Goal: Transaction & Acquisition: Purchase product/service

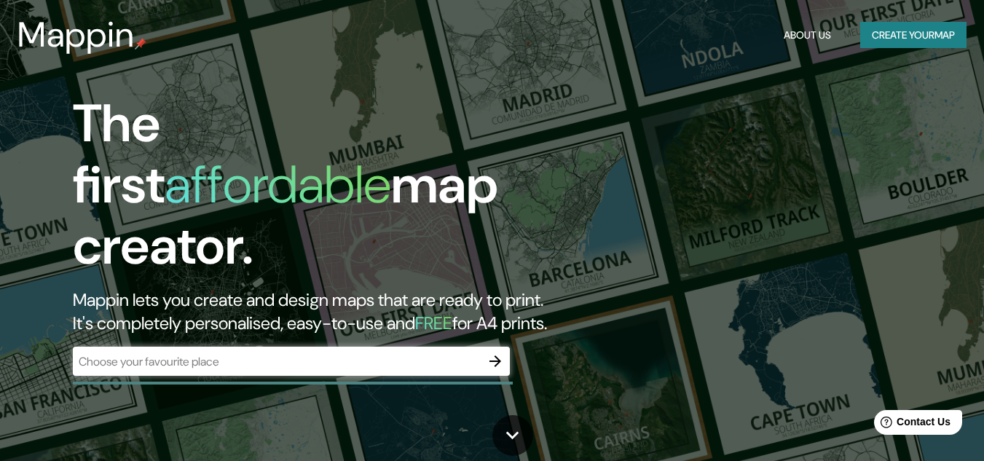
click at [893, 28] on button "Create your map" at bounding box center [913, 35] width 106 height 27
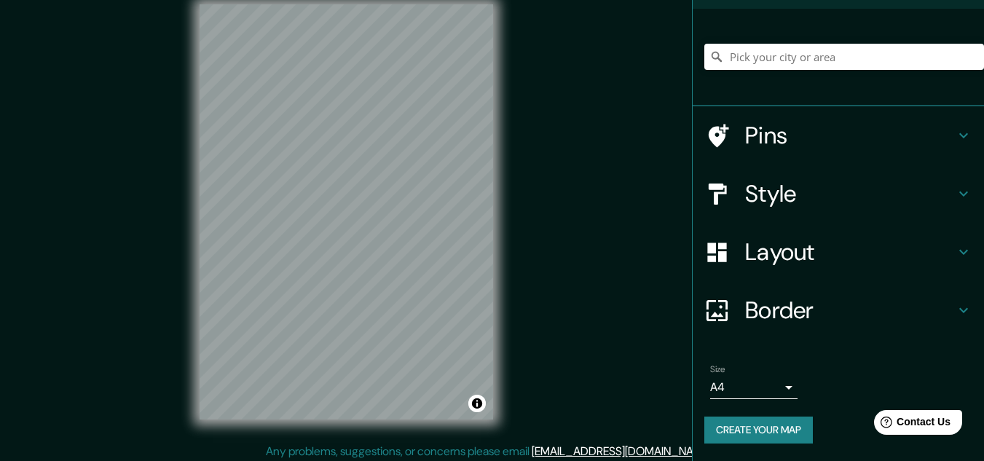
scroll to position [24, 0]
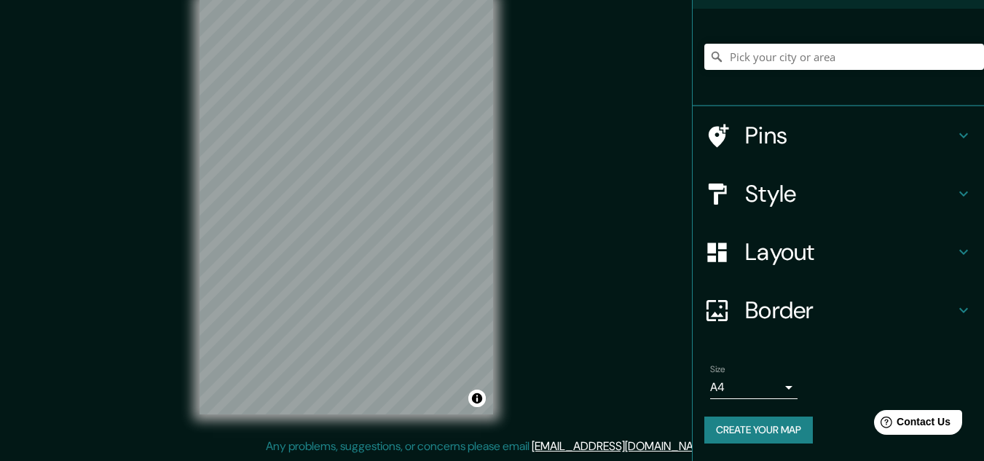
click at [754, 425] on button "Create your map" at bounding box center [758, 430] width 108 height 27
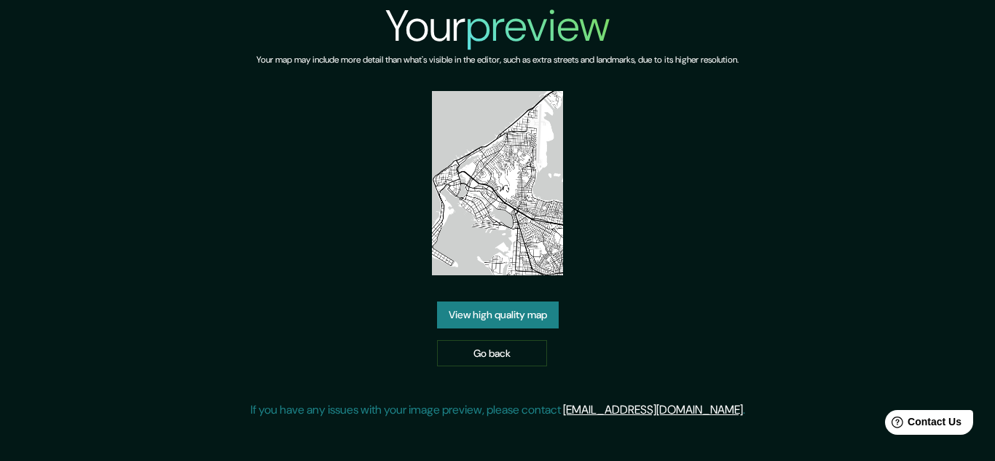
click at [540, 315] on link "View high quality map" at bounding box center [498, 314] width 122 height 27
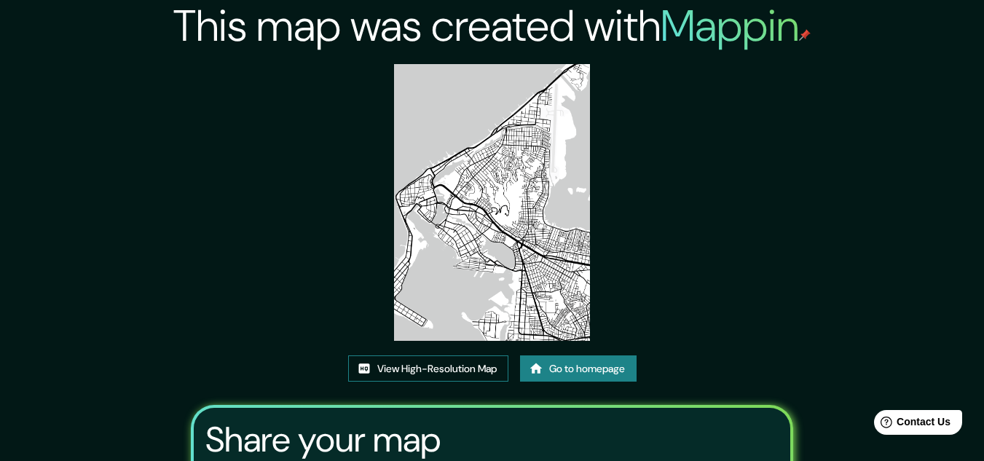
click at [459, 371] on link "View High-Resolution Map" at bounding box center [428, 368] width 160 height 27
click at [585, 373] on link "Go to homepage" at bounding box center [578, 368] width 117 height 27
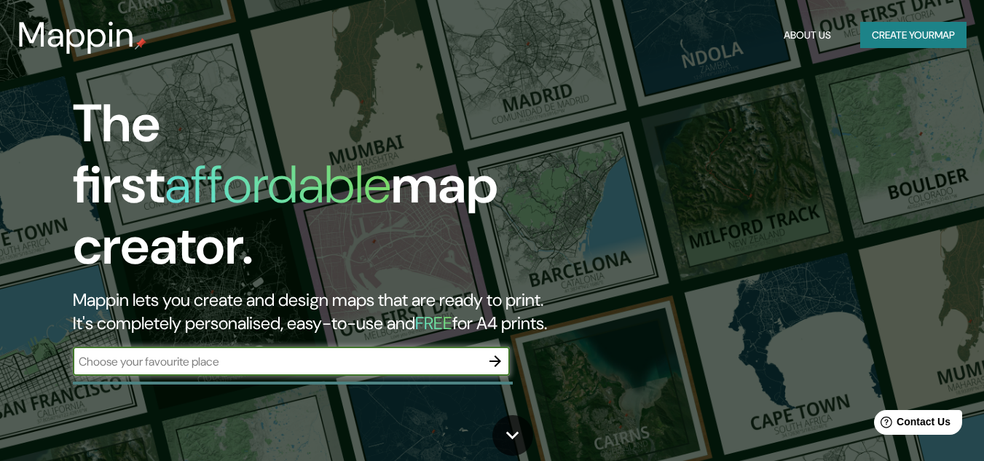
click at [872, 33] on button "Create your map" at bounding box center [913, 35] width 106 height 27
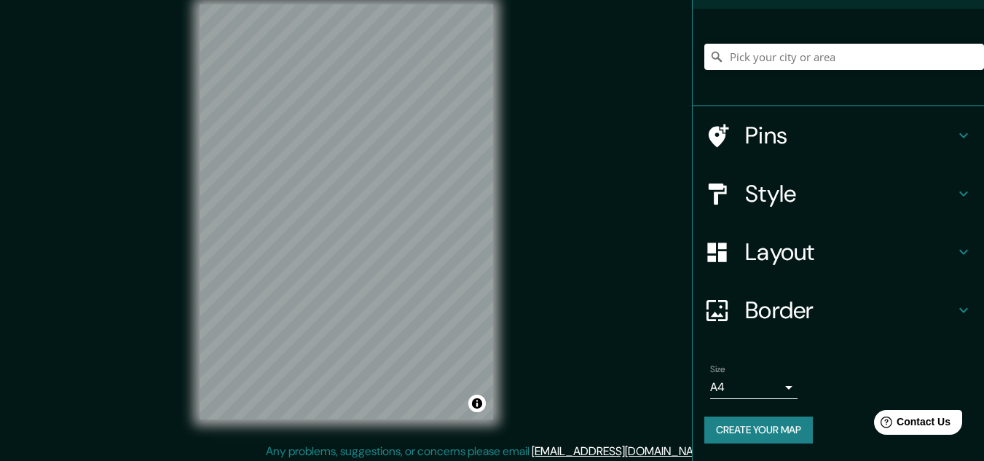
scroll to position [24, 0]
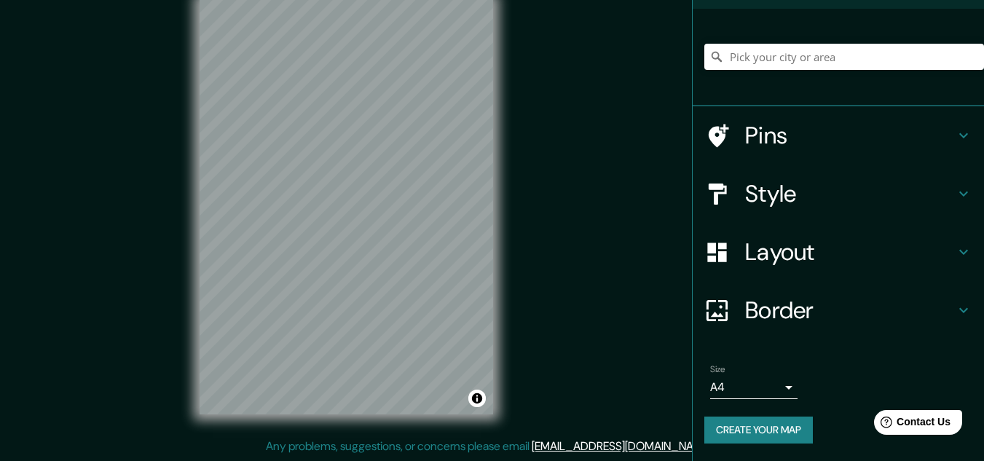
click at [738, 431] on button "Create your map" at bounding box center [758, 430] width 108 height 27
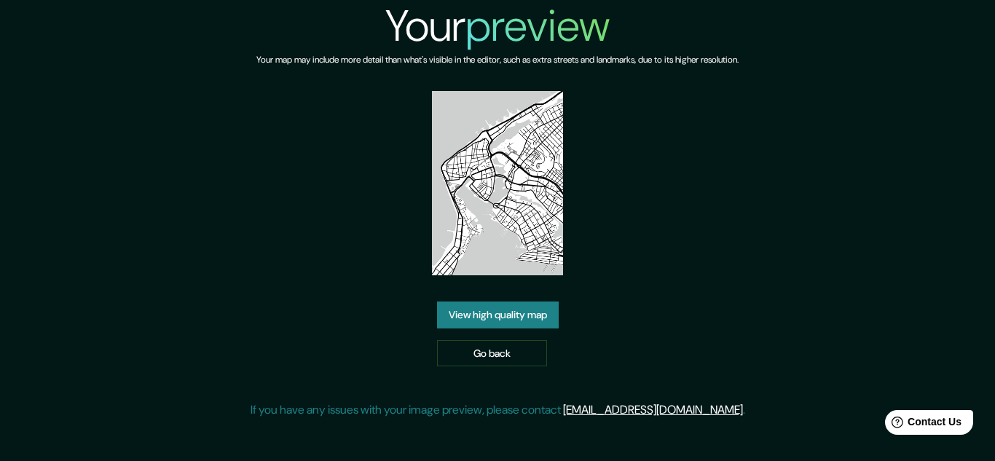
click at [533, 315] on link "View high quality map" at bounding box center [498, 314] width 122 height 27
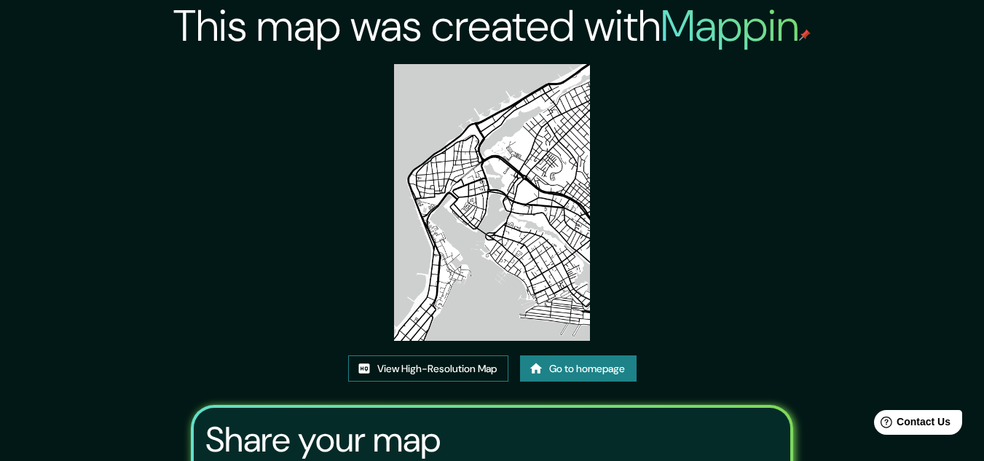
click at [460, 372] on link "View High-Resolution Map" at bounding box center [428, 368] width 160 height 27
click at [625, 376] on link "Go to homepage" at bounding box center [578, 368] width 117 height 27
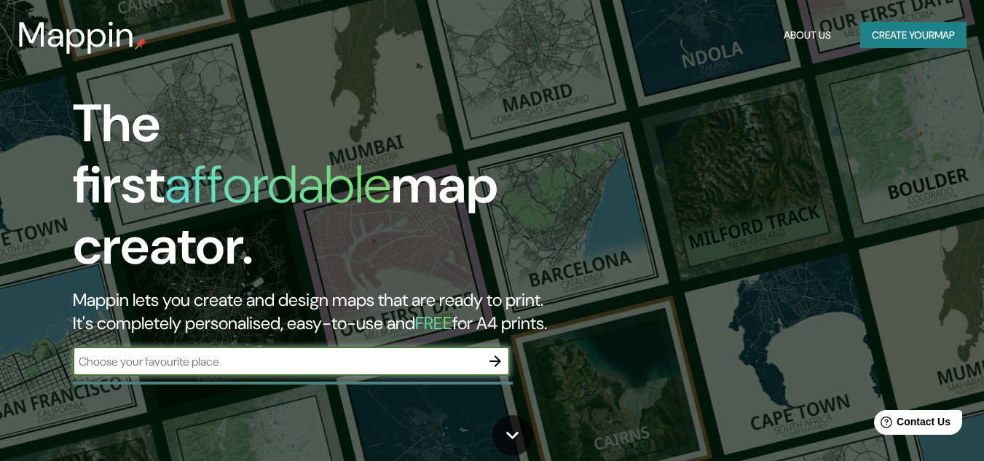
click at [912, 40] on button "Create your map" at bounding box center [913, 35] width 106 height 27
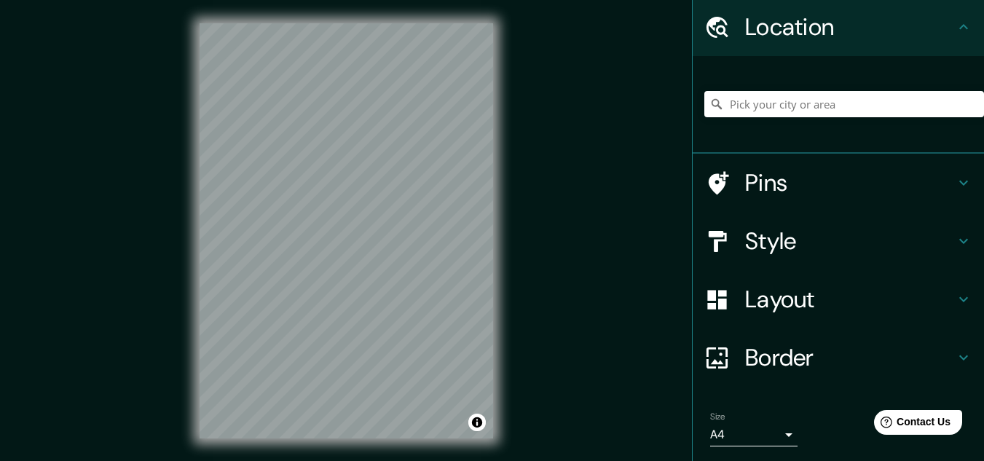
scroll to position [96, 0]
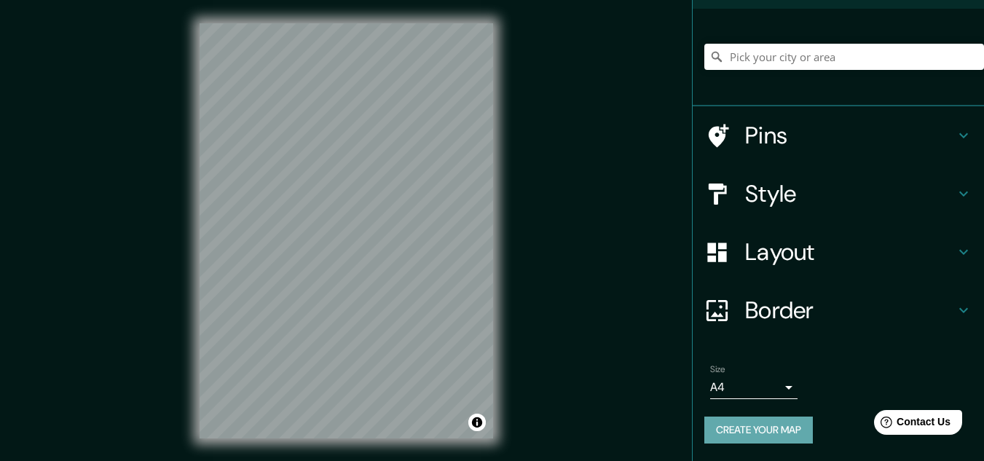
click at [749, 430] on button "Create your map" at bounding box center [758, 430] width 108 height 27
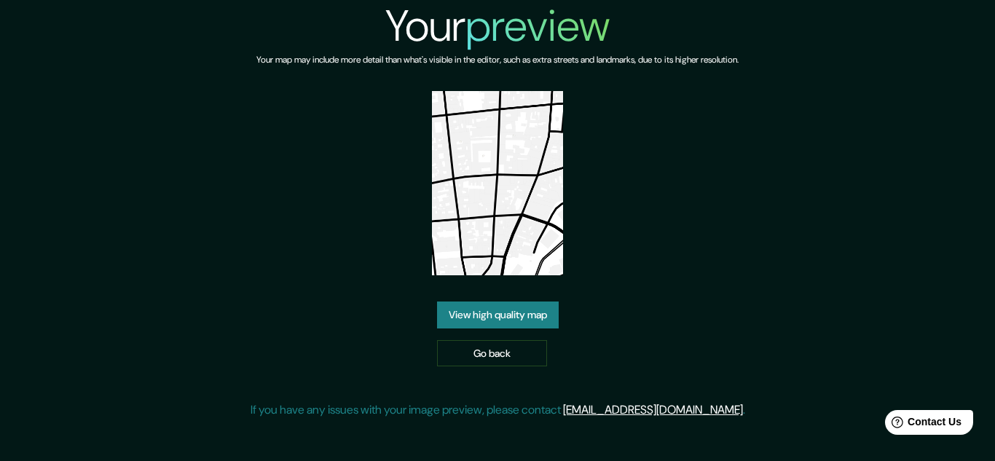
click at [537, 320] on link "View high quality map" at bounding box center [498, 314] width 122 height 27
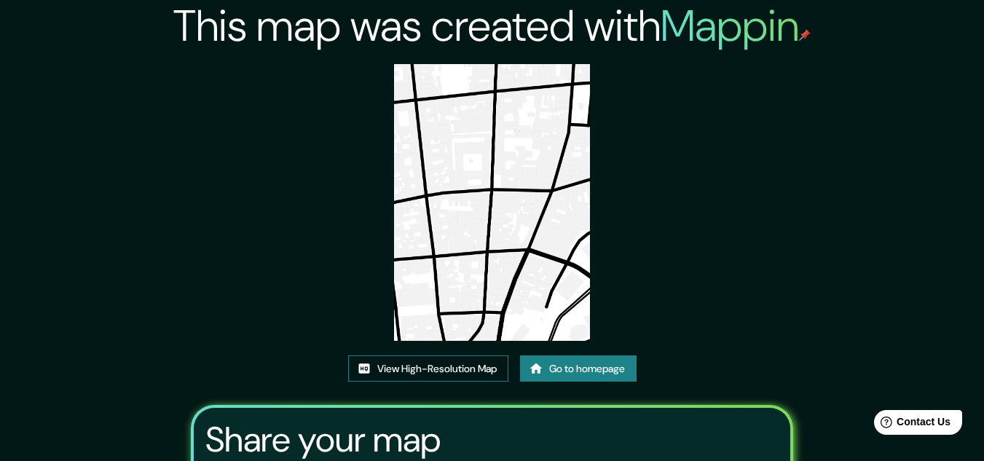
click at [411, 366] on link "View High-Resolution Map" at bounding box center [428, 368] width 160 height 27
